Goal: Task Accomplishment & Management: Manage account settings

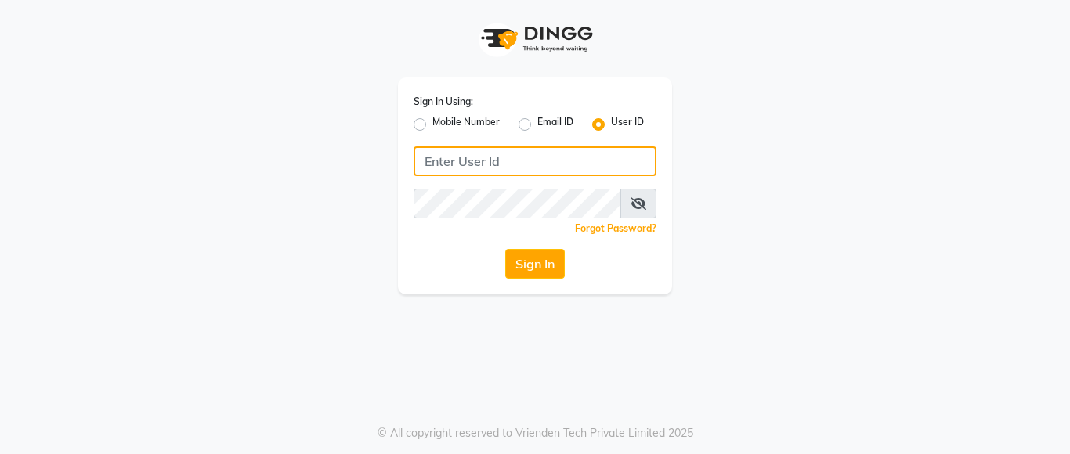
click at [548, 167] on input "Username" at bounding box center [535, 161] width 243 height 30
type input "e1947-06"
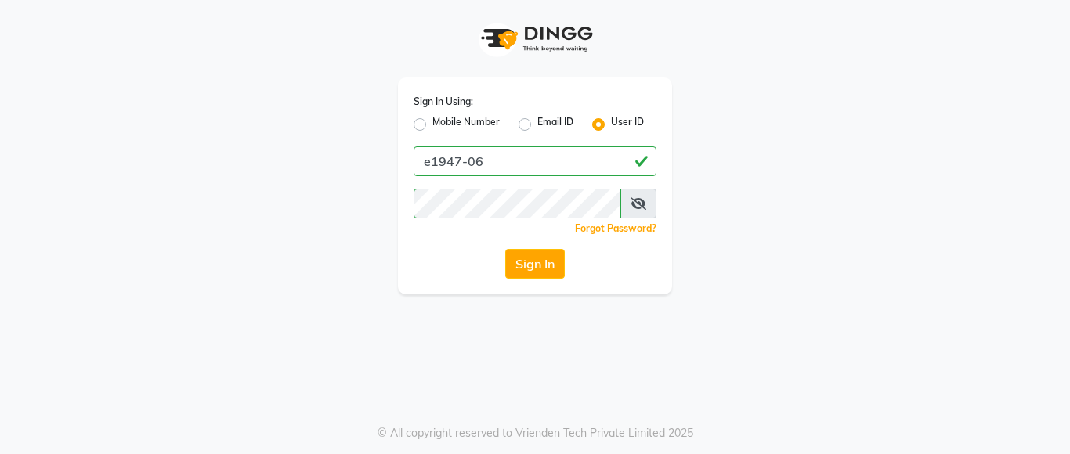
click at [648, 197] on span at bounding box center [638, 204] width 36 height 30
click at [634, 204] on icon at bounding box center [639, 203] width 16 height 13
click at [640, 201] on icon at bounding box center [639, 203] width 14 height 13
click at [540, 266] on button "Sign In" at bounding box center [535, 264] width 60 height 30
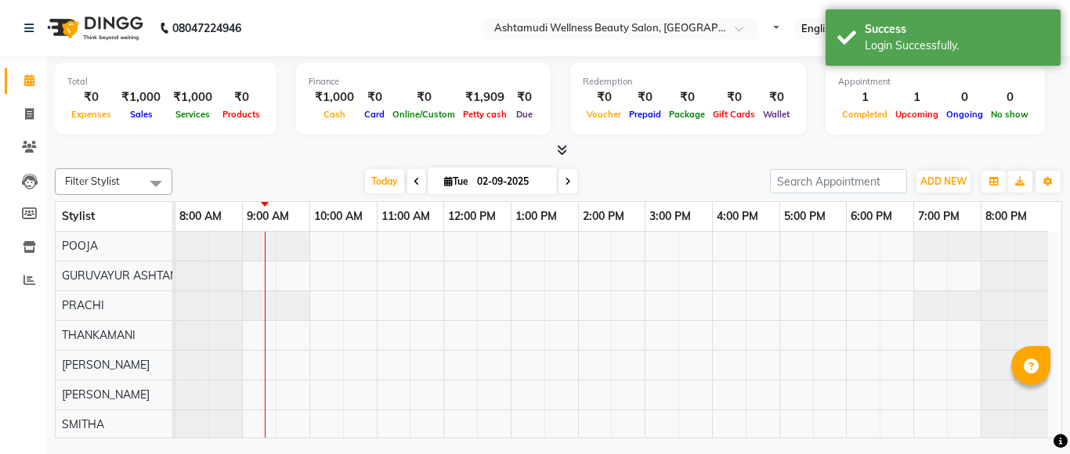
select select "en"
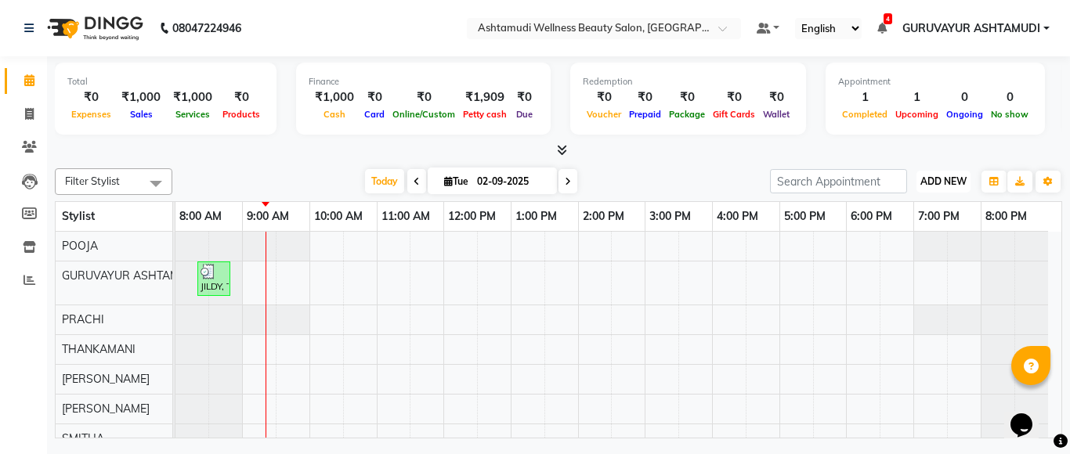
click at [945, 185] on span "ADD NEW" at bounding box center [943, 181] width 46 height 12
click at [909, 279] on link "Add Attendance" at bounding box center [908, 272] width 124 height 20
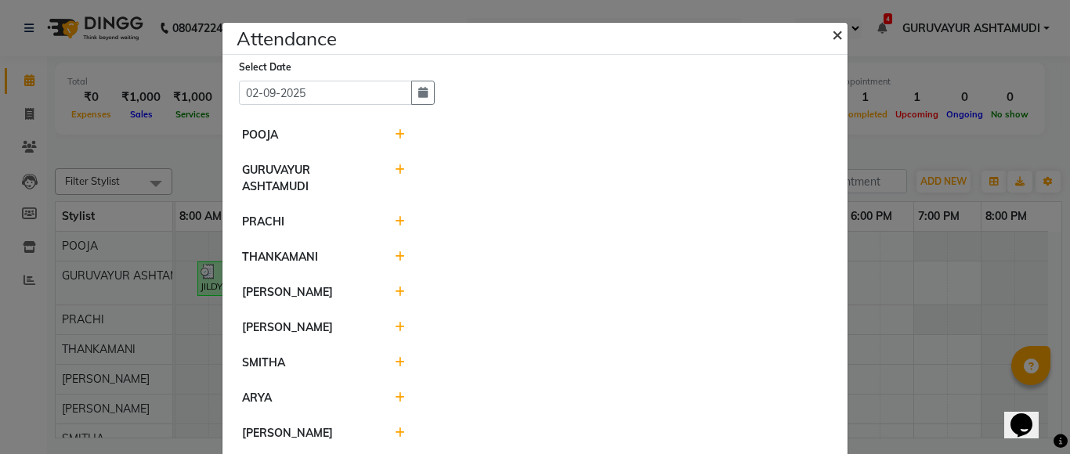
click at [832, 36] on span "×" at bounding box center [837, 34] width 11 height 24
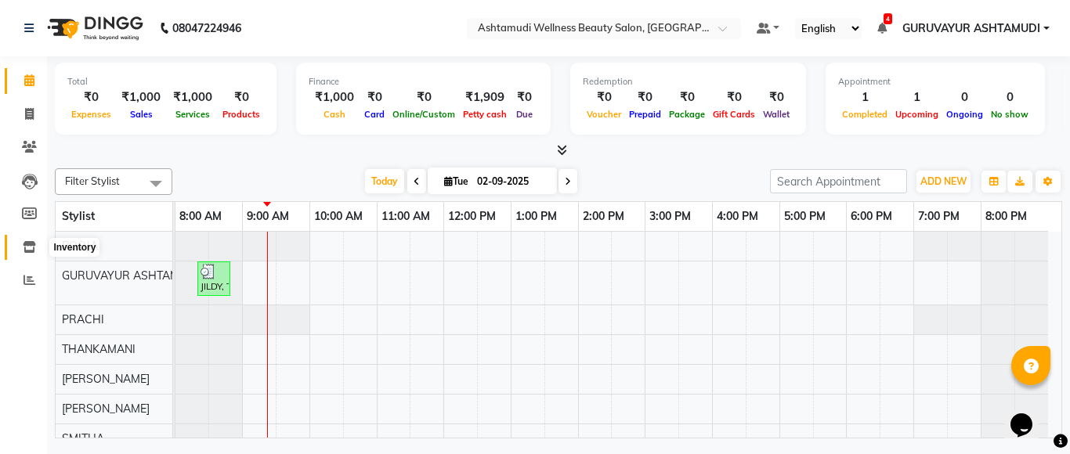
click at [31, 251] on icon at bounding box center [29, 247] width 13 height 12
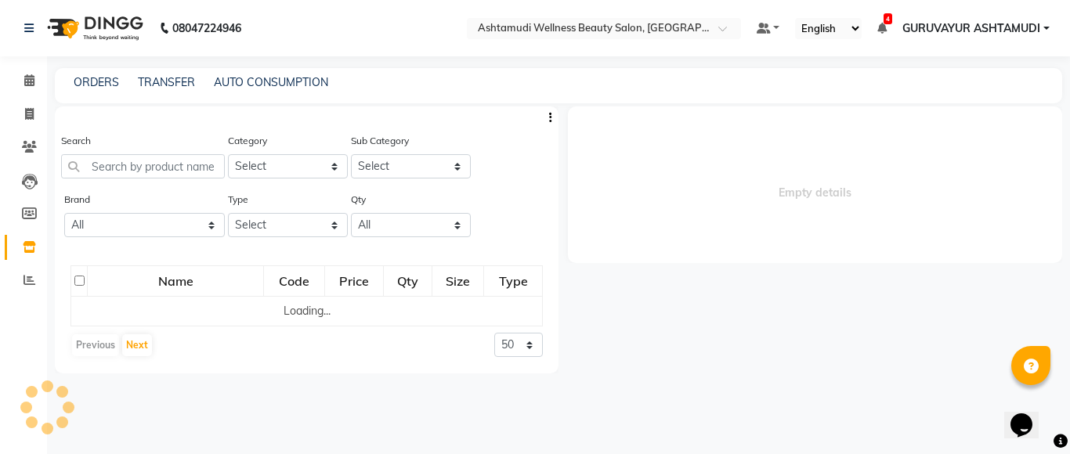
select select
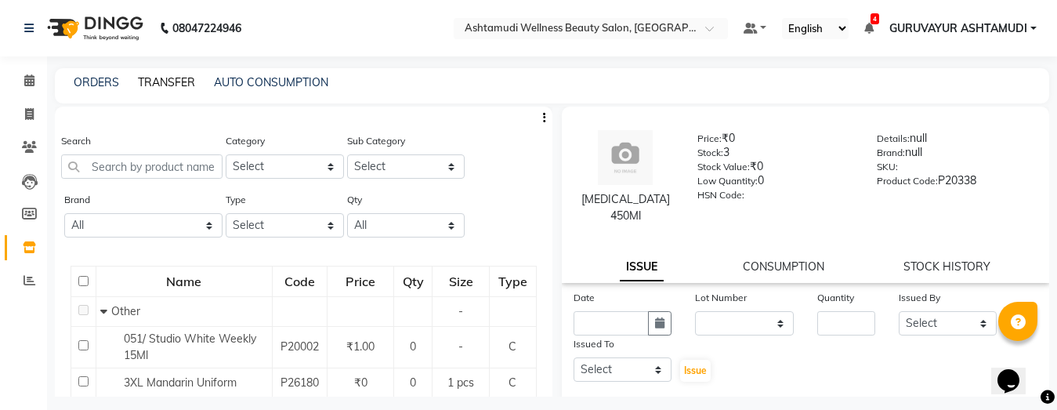
click at [179, 83] on link "TRANSFER" at bounding box center [166, 82] width 57 height 14
select select "sender"
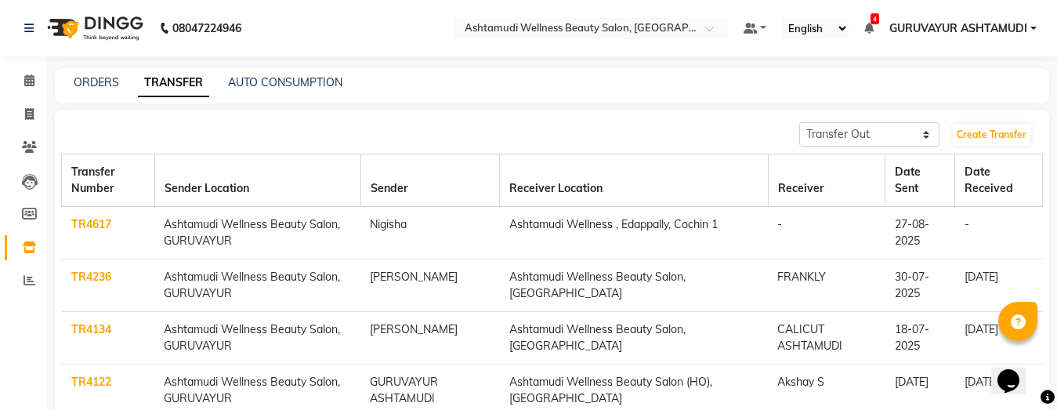
click at [100, 220] on link "TR4617" at bounding box center [91, 224] width 40 height 14
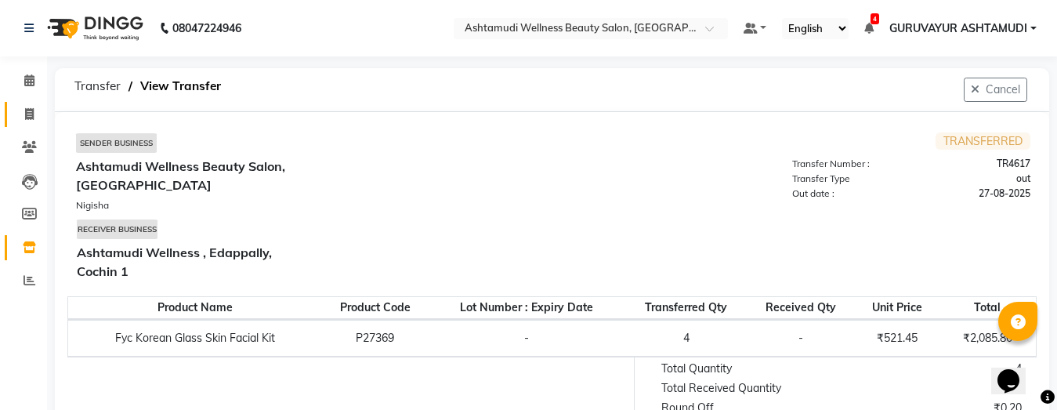
click at [29, 115] on icon at bounding box center [29, 114] width 9 height 12
select select "service"
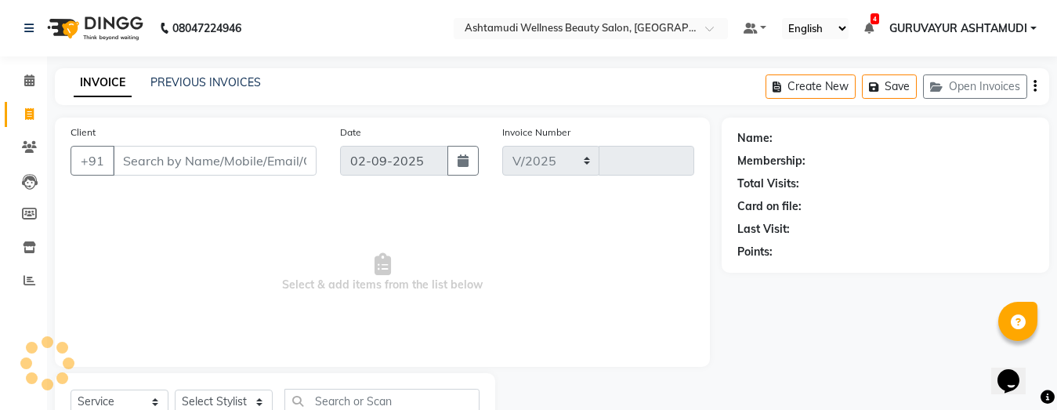
select select "4660"
type input "2099"
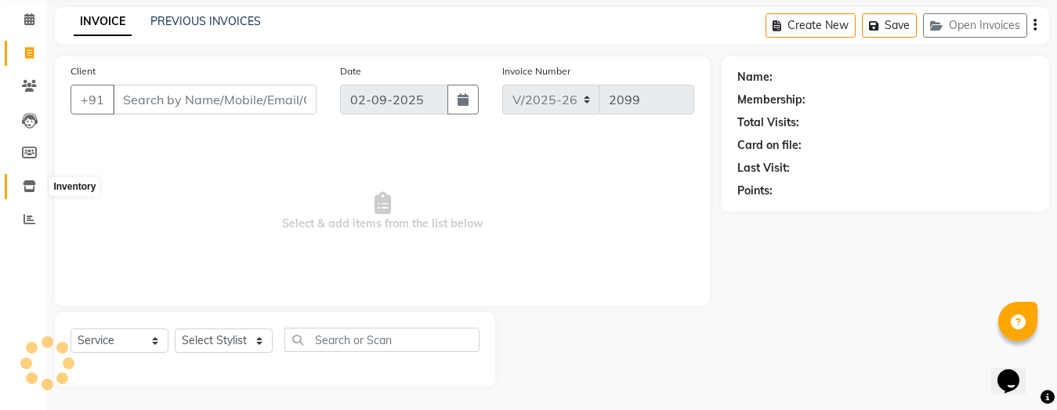
click at [31, 187] on icon at bounding box center [29, 186] width 13 height 12
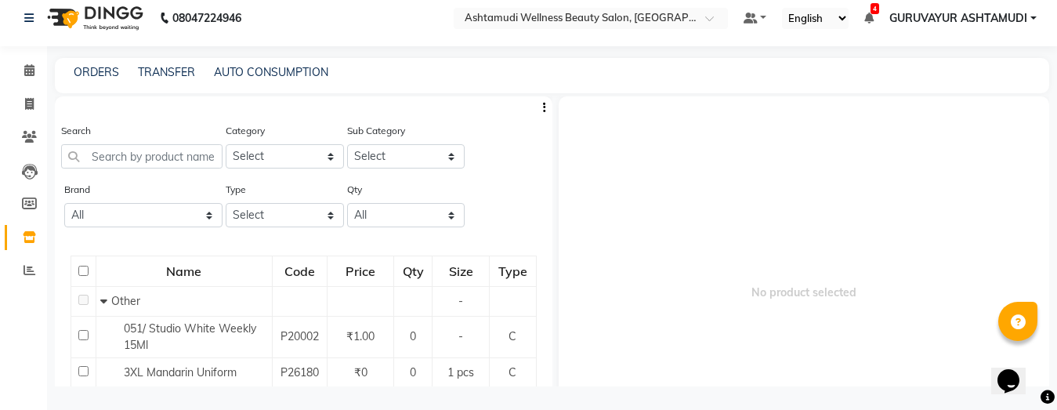
scroll to position [10, 0]
click at [184, 161] on input "text" at bounding box center [141, 156] width 161 height 24
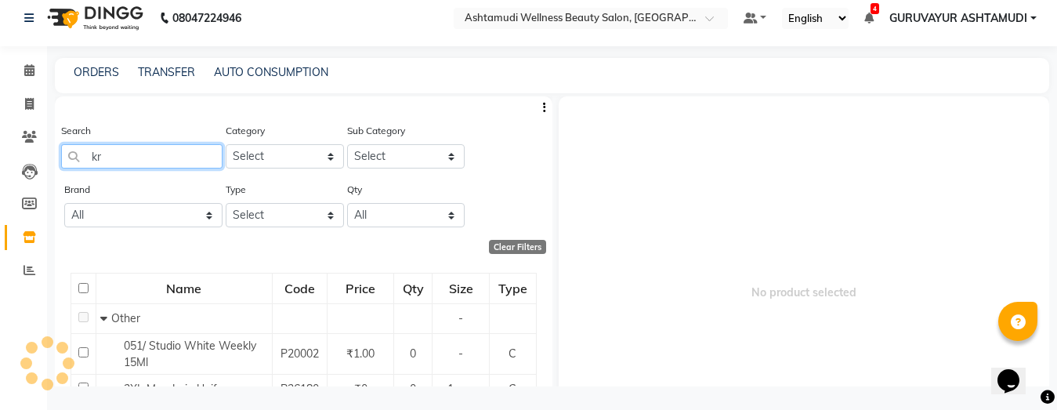
type input "k"
click at [145, 148] on input "k" at bounding box center [141, 156] width 161 height 24
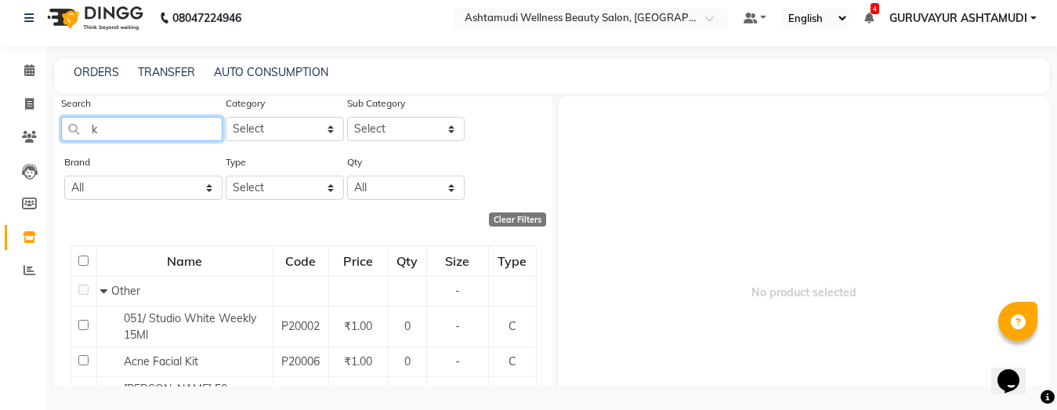
scroll to position [0, 0]
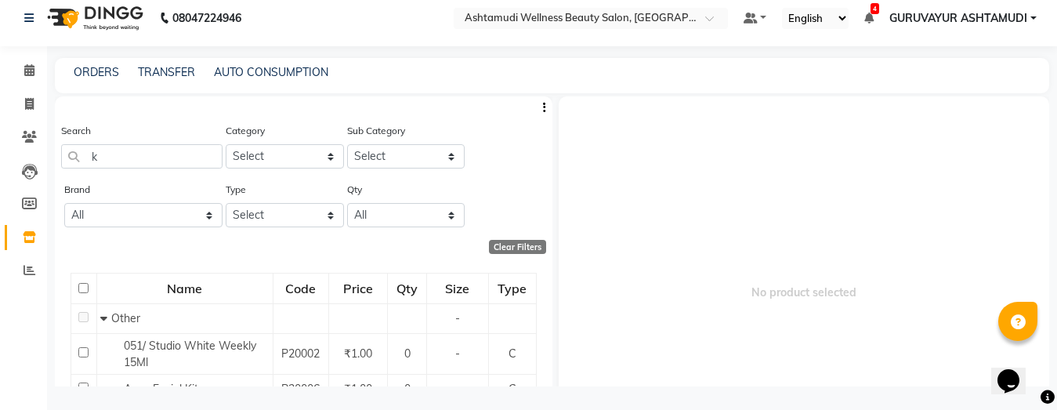
click at [560, 114] on span "No product selected" at bounding box center [804, 292] width 491 height 392
click at [133, 159] on input "k" at bounding box center [141, 156] width 161 height 24
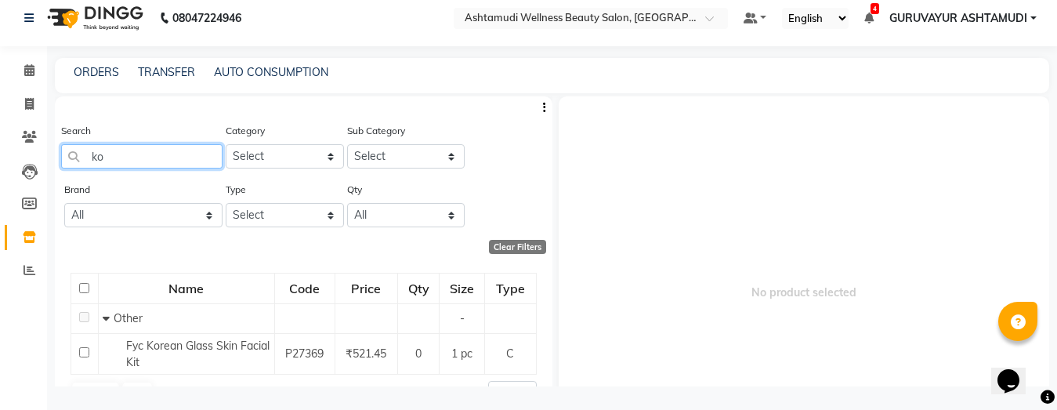
type input "k"
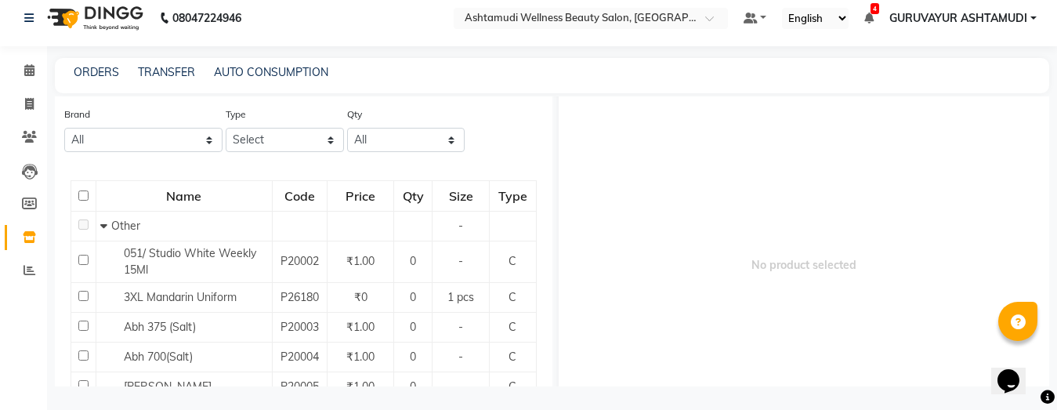
scroll to position [94, 0]
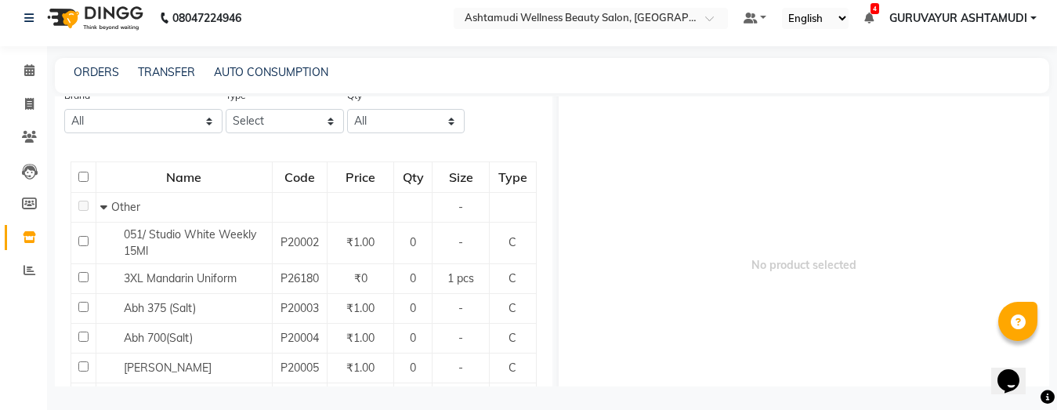
select select "595501100"
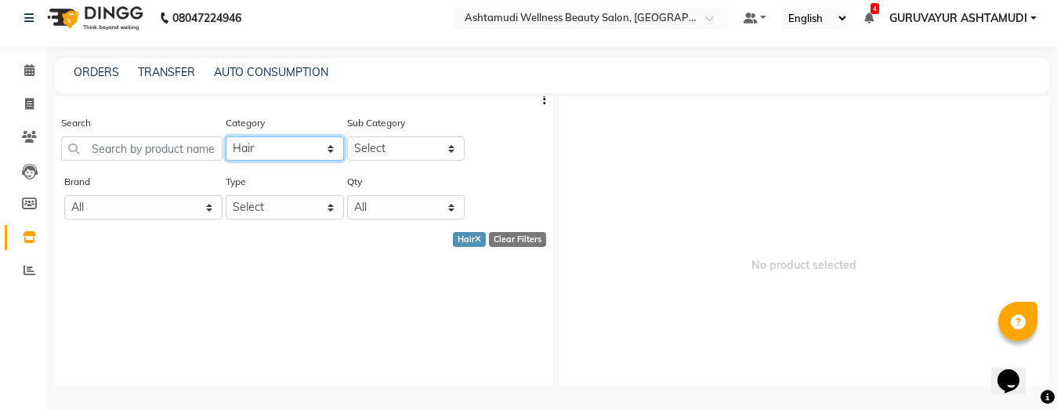
scroll to position [0, 0]
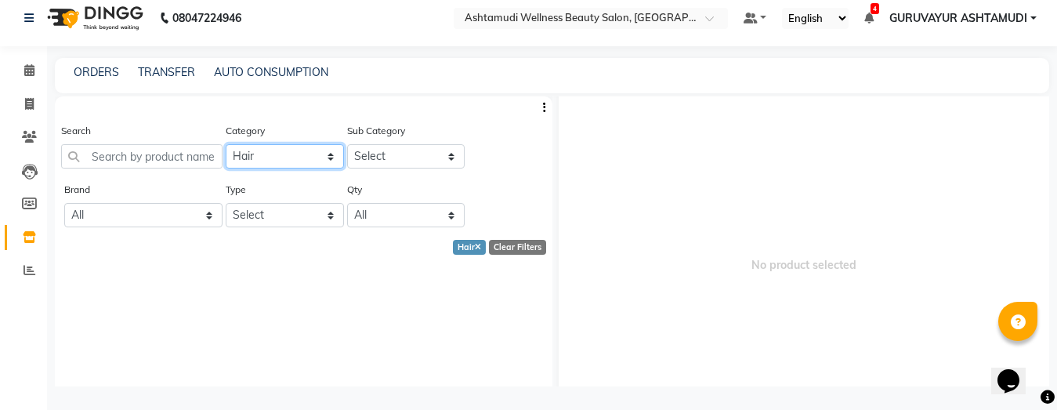
click at [324, 161] on select "Select Hair Skin Makeup Personal Care Appliances [PERSON_NAME] Waxing Disposabl…" at bounding box center [285, 156] width 118 height 24
click at [25, 204] on icon at bounding box center [29, 203] width 15 height 12
select select
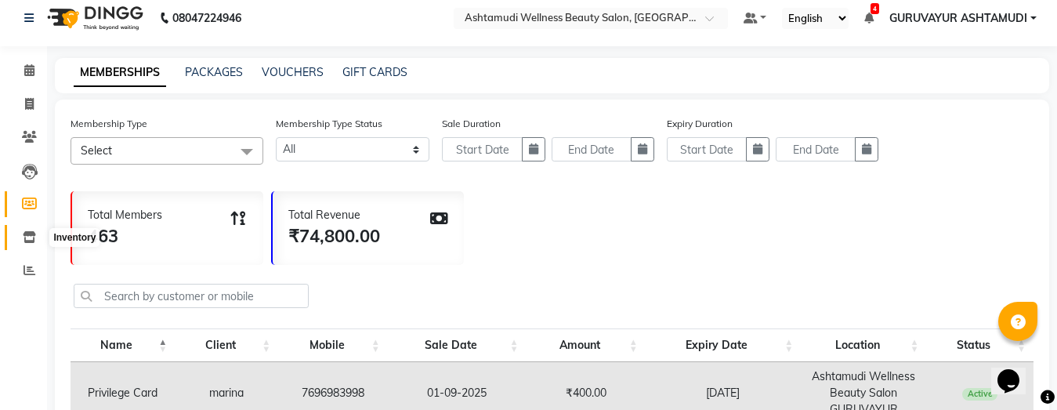
click at [27, 242] on icon at bounding box center [29, 237] width 13 height 12
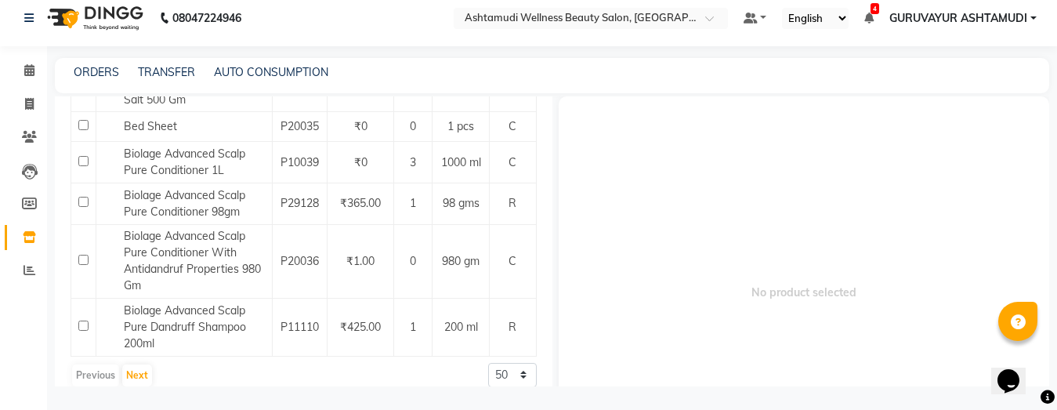
scroll to position [1792, 0]
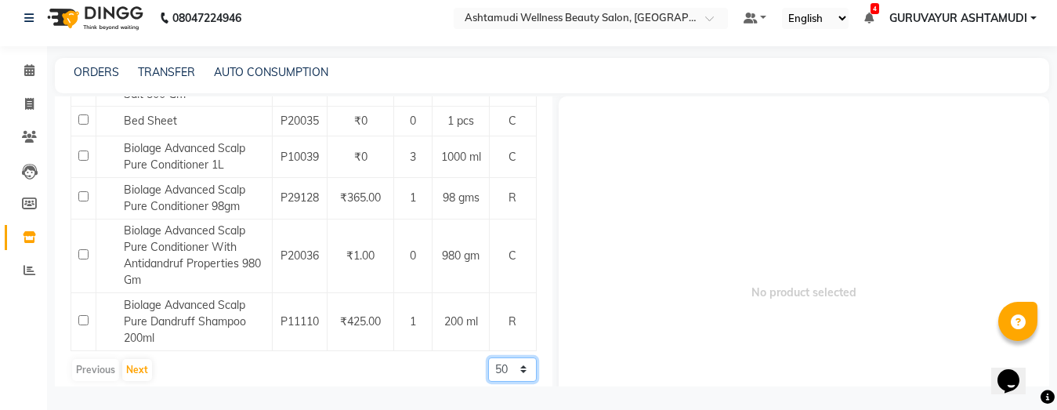
click at [493, 357] on select "50 100 500" at bounding box center [512, 369] width 49 height 24
select select "500"
click at [488, 357] on select "50 100 500" at bounding box center [512, 369] width 49 height 24
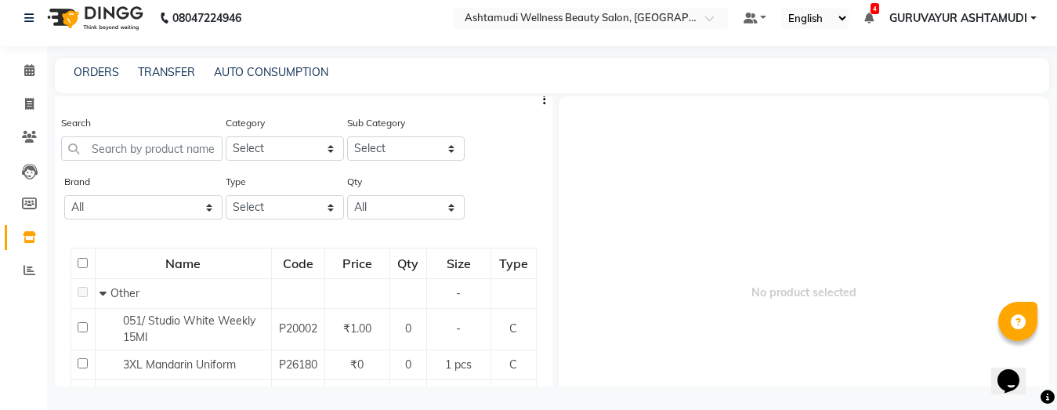
scroll to position [0, 0]
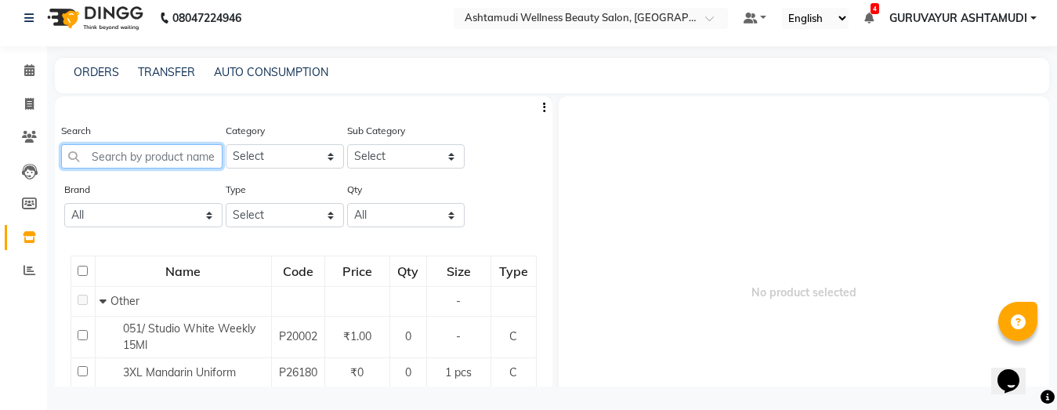
click at [129, 161] on input "text" at bounding box center [141, 156] width 161 height 24
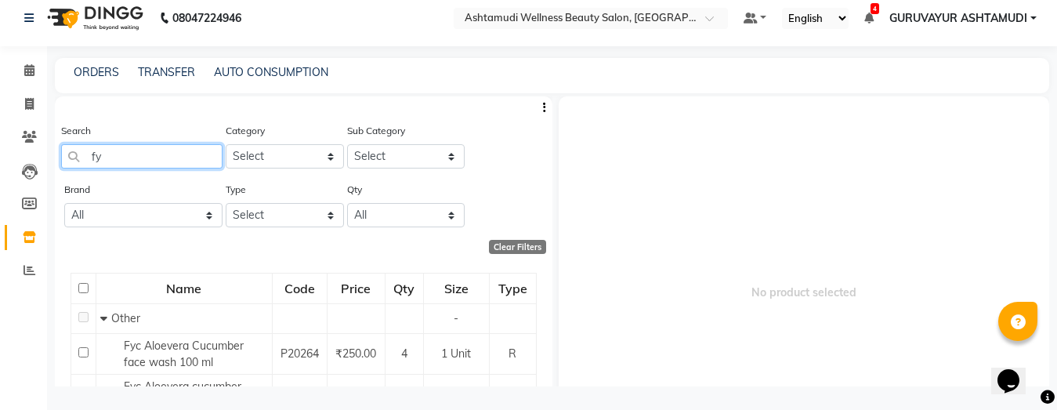
type input "f"
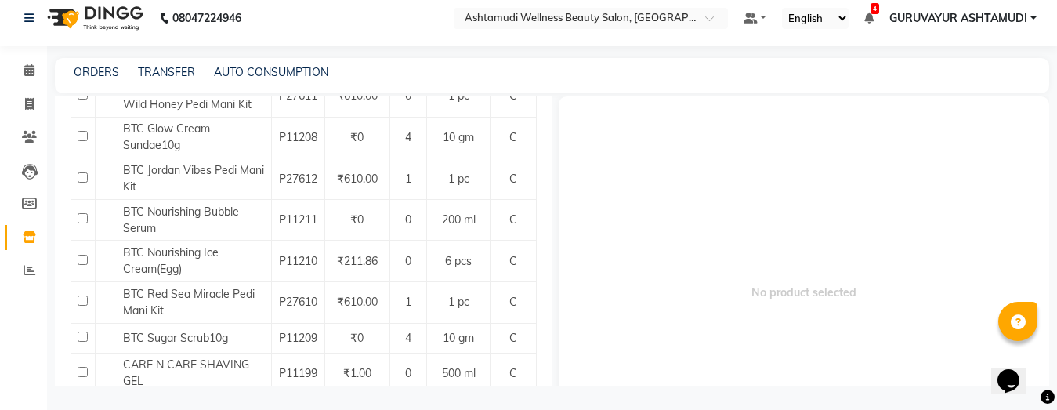
scroll to position [8366, 0]
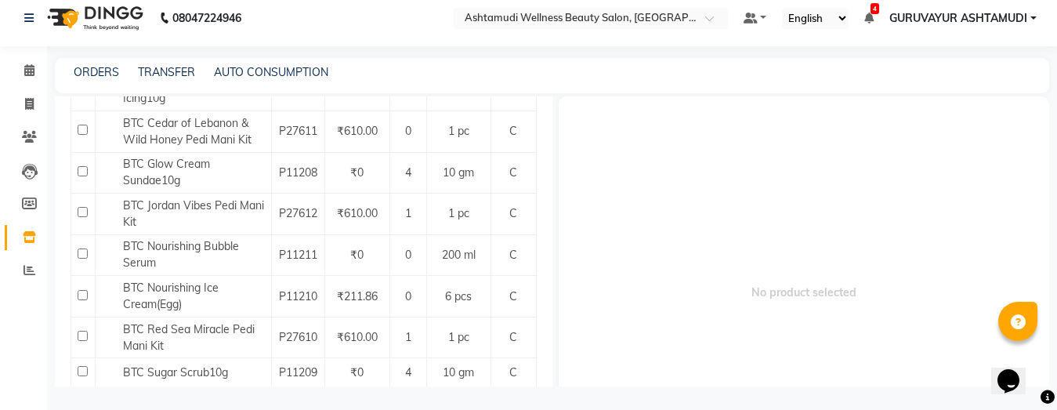
type input "1"
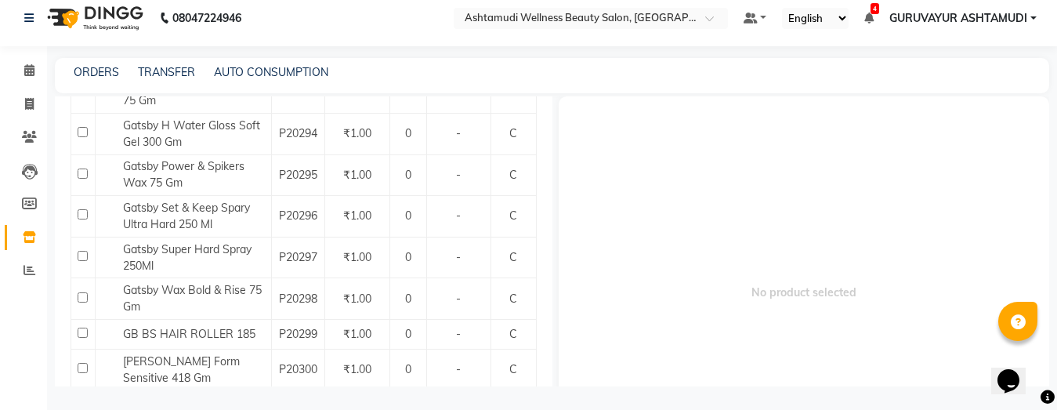
scroll to position [14355, 0]
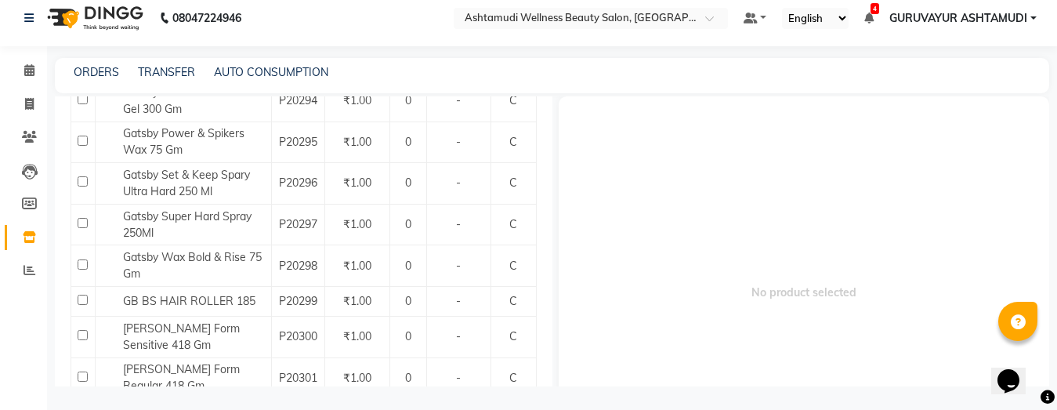
type input "5"
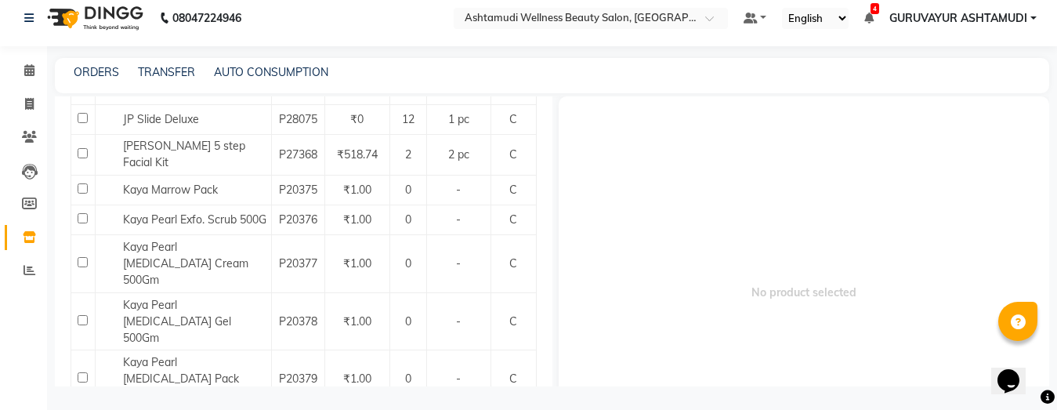
scroll to position [18031, 0]
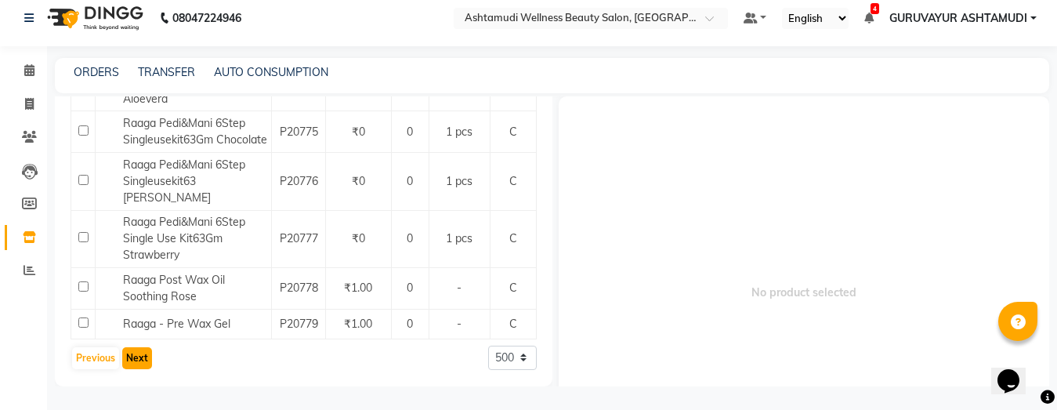
scroll to position [0, 0]
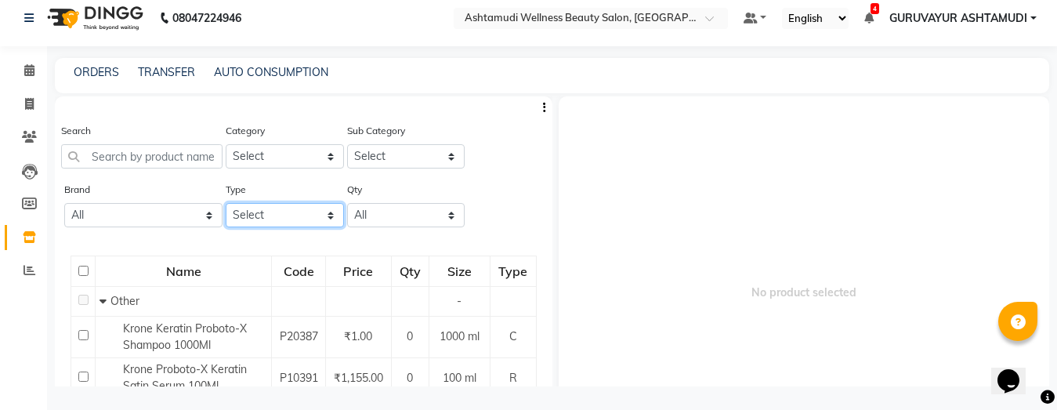
click at [321, 215] on select "Select Both Retail Consumable" at bounding box center [285, 215] width 118 height 24
select select "C"
click at [226, 203] on select "Select Both Retail Consumable" at bounding box center [285, 215] width 118 height 24
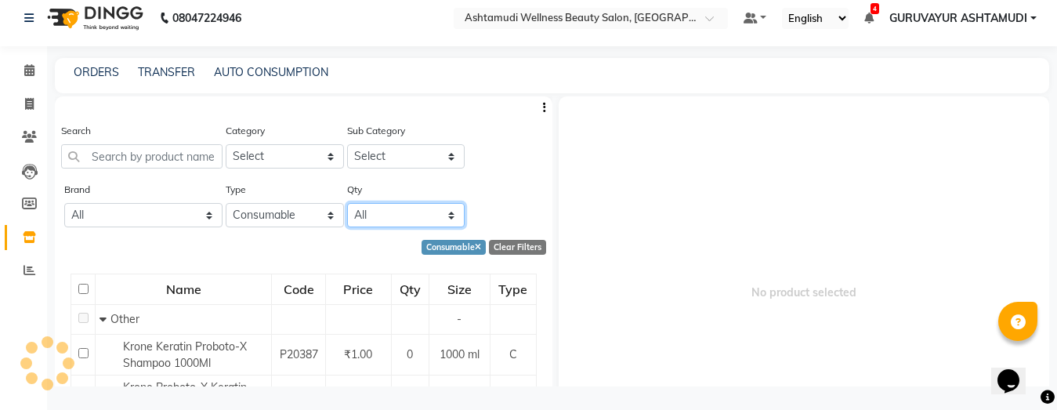
click at [439, 215] on select "All Low Out Of Stock" at bounding box center [406, 215] width 118 height 24
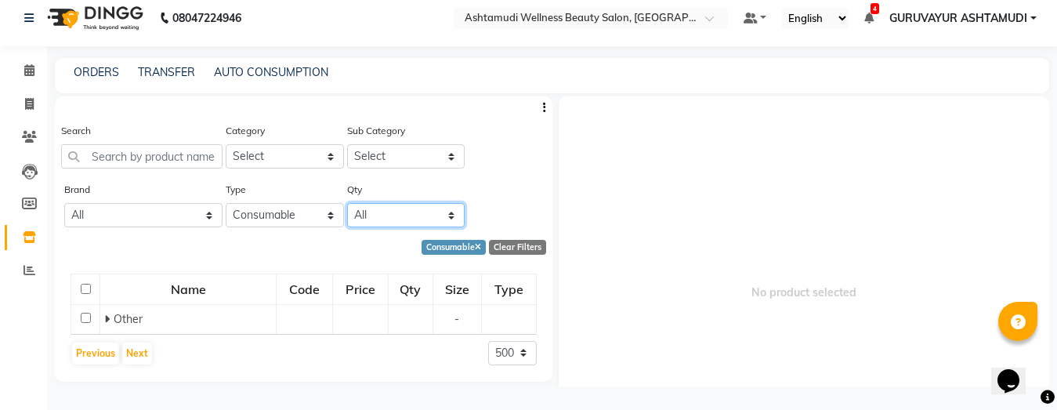
click at [453, 218] on select "All Low Out Of Stock" at bounding box center [406, 215] width 118 height 24
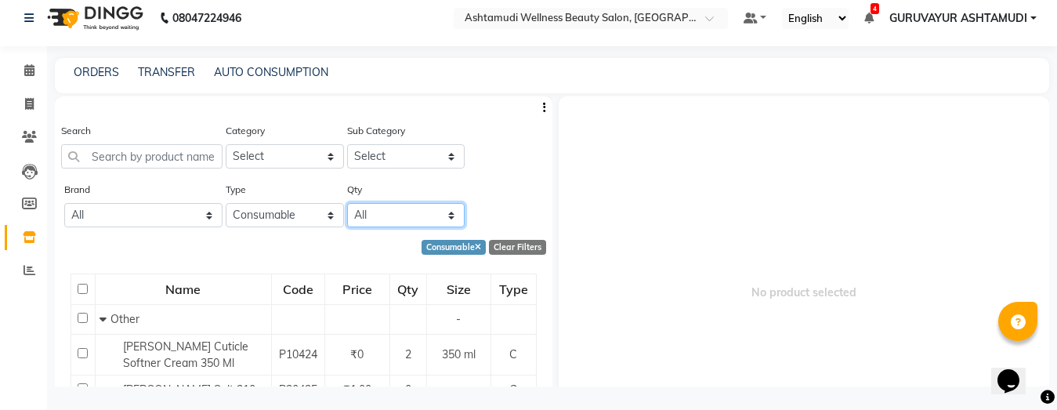
click at [452, 219] on select "All Low Out Of Stock" at bounding box center [406, 215] width 118 height 24
click at [504, 222] on div "Brand All Null Type Select Both Retail Consumable Qty All Low Out Of Stock" at bounding box center [303, 210] width 497 height 59
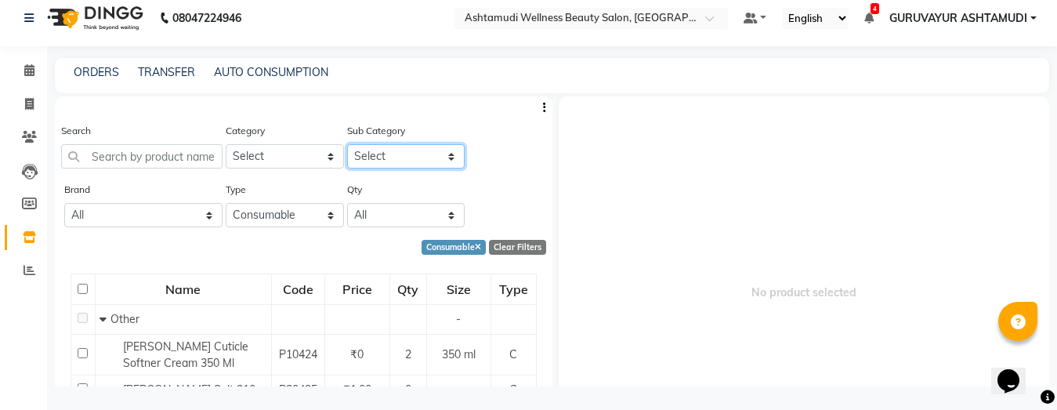
click at [439, 158] on select "Select" at bounding box center [406, 156] width 118 height 24
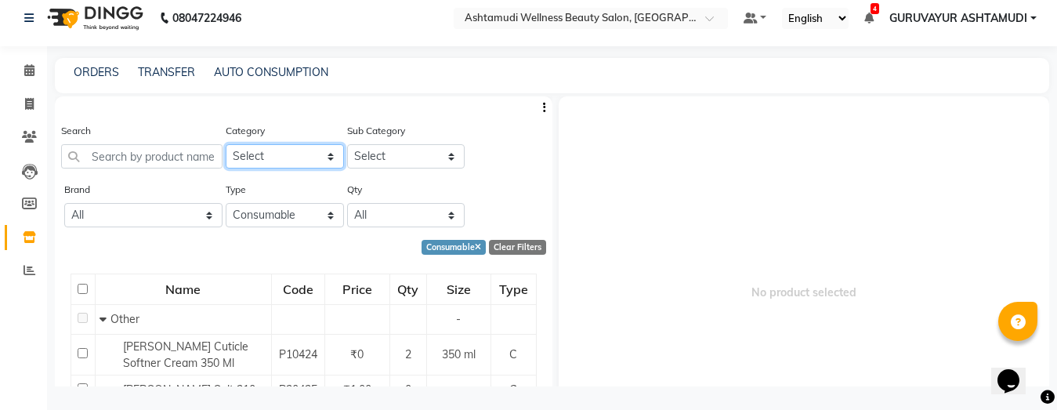
click at [322, 161] on select "Select Hair Skin Makeup Personal Care Appliances [PERSON_NAME] Waxing Disposabl…" at bounding box center [285, 156] width 118 height 24
click at [170, 186] on div "Brand All Null" at bounding box center [143, 204] width 158 height 46
click at [533, 207] on div "Brand All Null Type Select Both Retail Consumable Qty All Low Out Of Stock" at bounding box center [303, 210] width 497 height 59
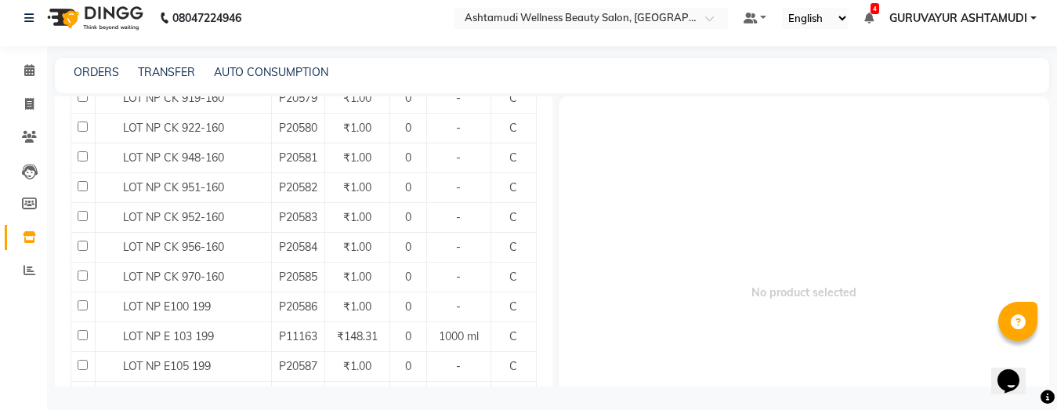
scroll to position [5975, 0]
